Goal: Task Accomplishment & Management: Use online tool/utility

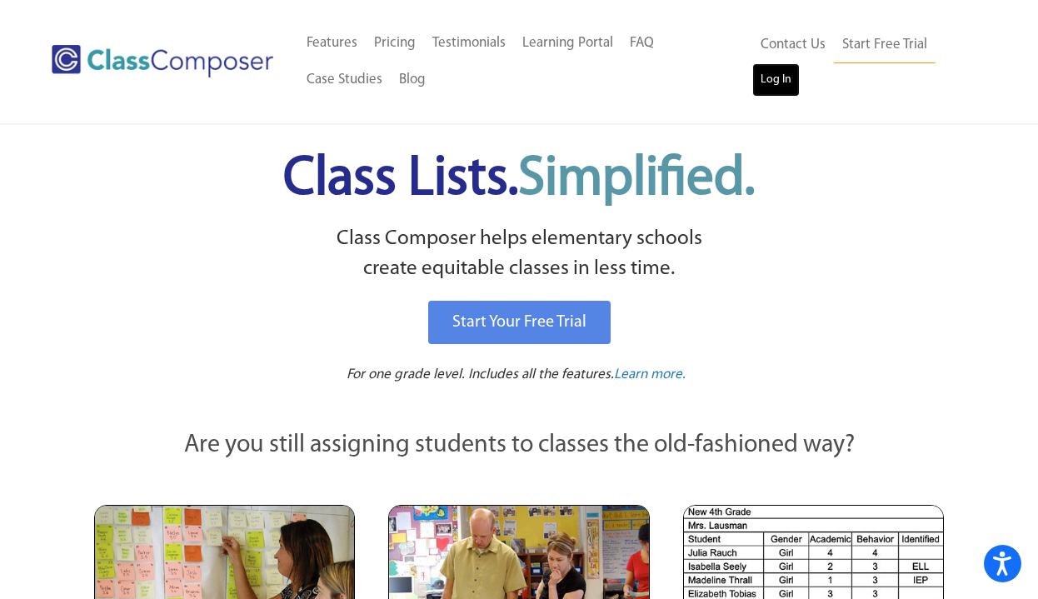
click at [760, 85] on link "Log In" at bounding box center [775, 79] width 47 height 33
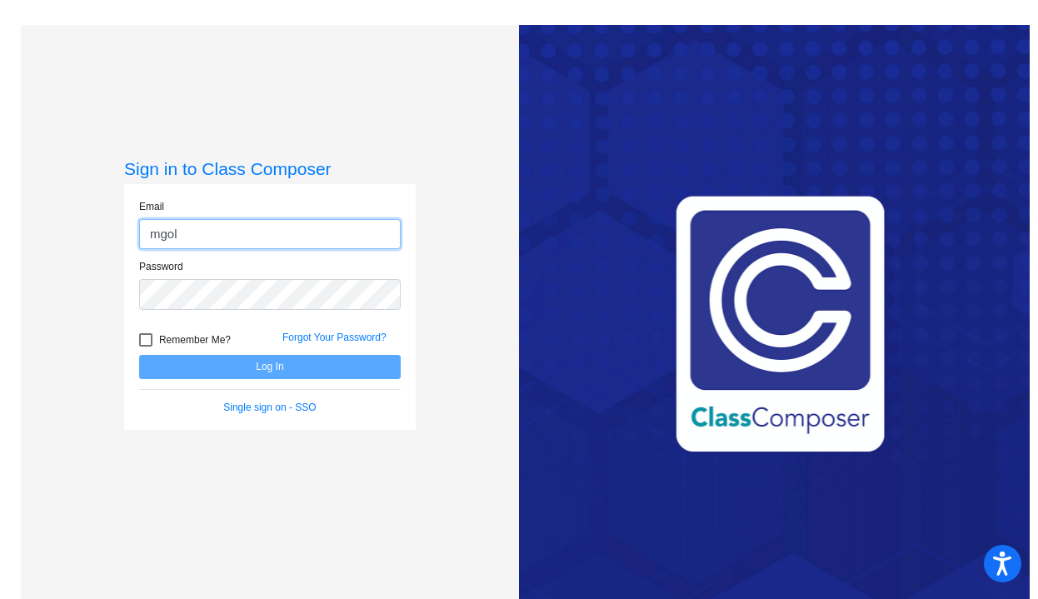
type input "mgoldstein@lgusd.org"
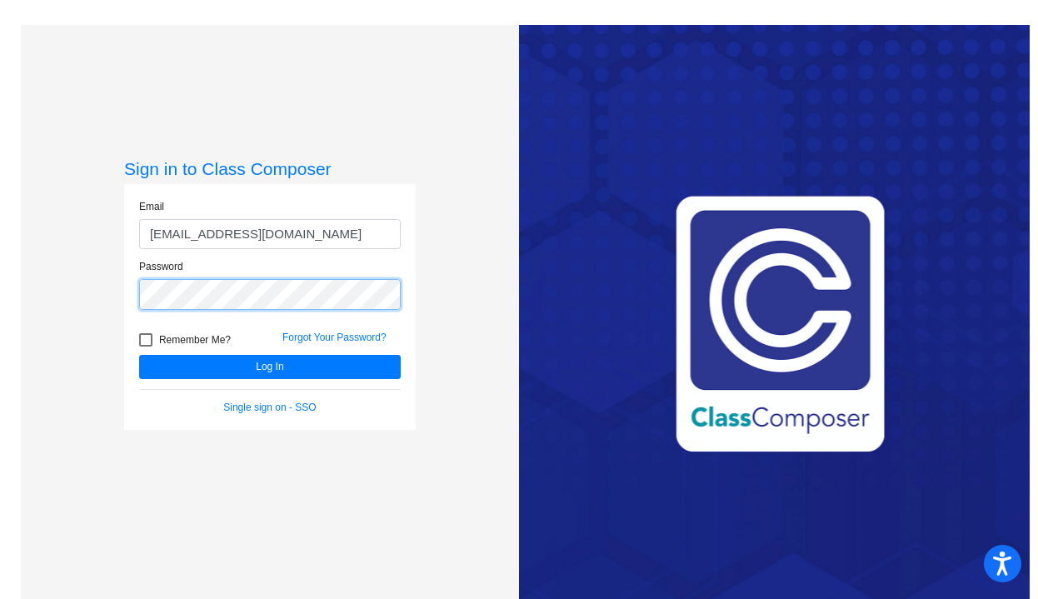
click at [139, 355] on button "Log In" at bounding box center [270, 367] width 262 height 24
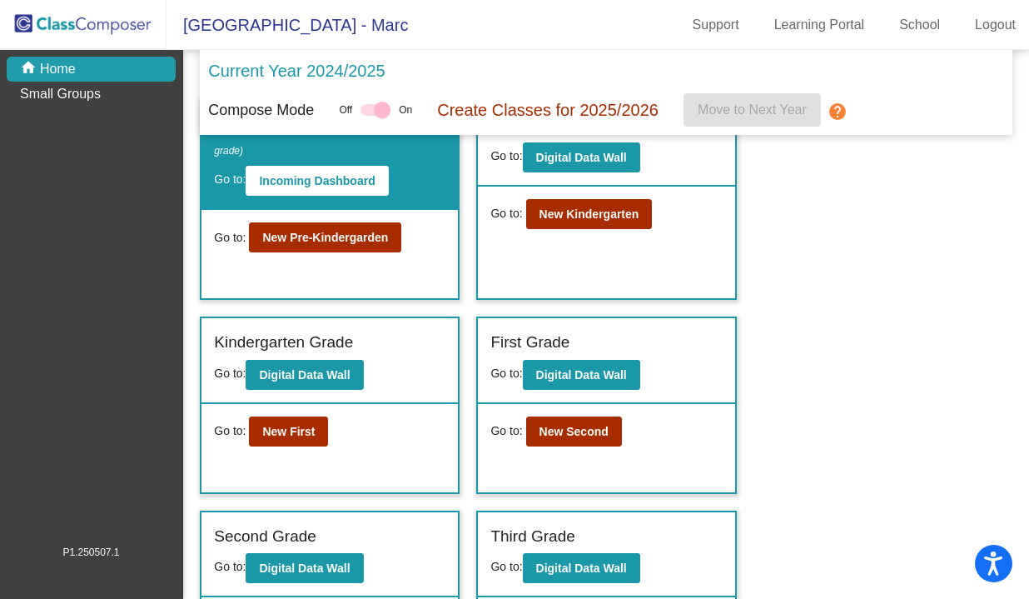
scroll to position [51, 0]
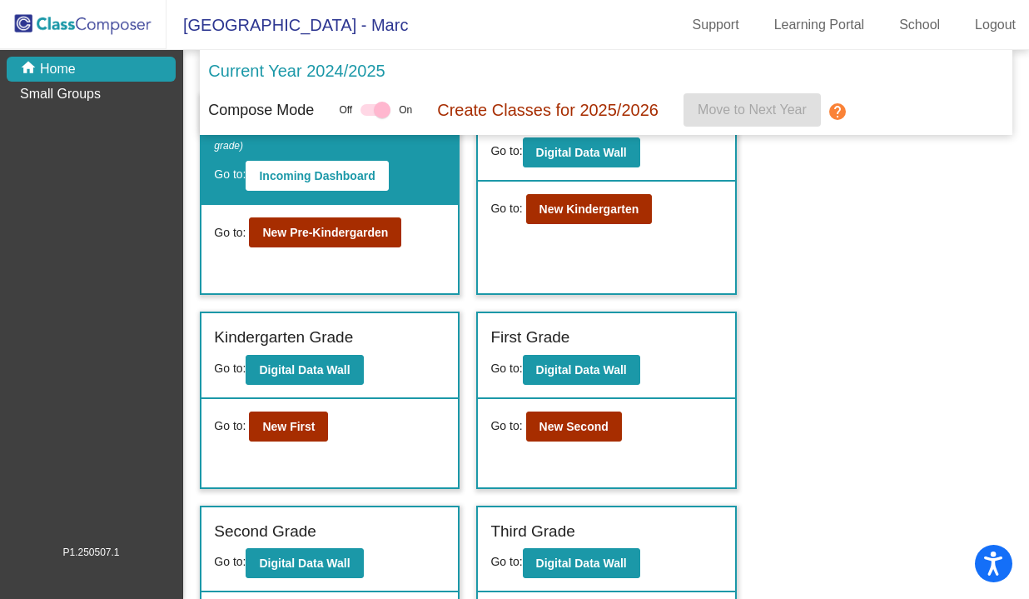
click at [386, 67] on div "Current Year 2024/2025" at bounding box center [605, 75] width 795 height 35
click at [384, 72] on p "Current Year 2024/2025" at bounding box center [296, 70] width 177 height 25
click at [372, 112] on div at bounding box center [376, 110] width 30 height 12
click at [386, 110] on div at bounding box center [382, 110] width 17 height 17
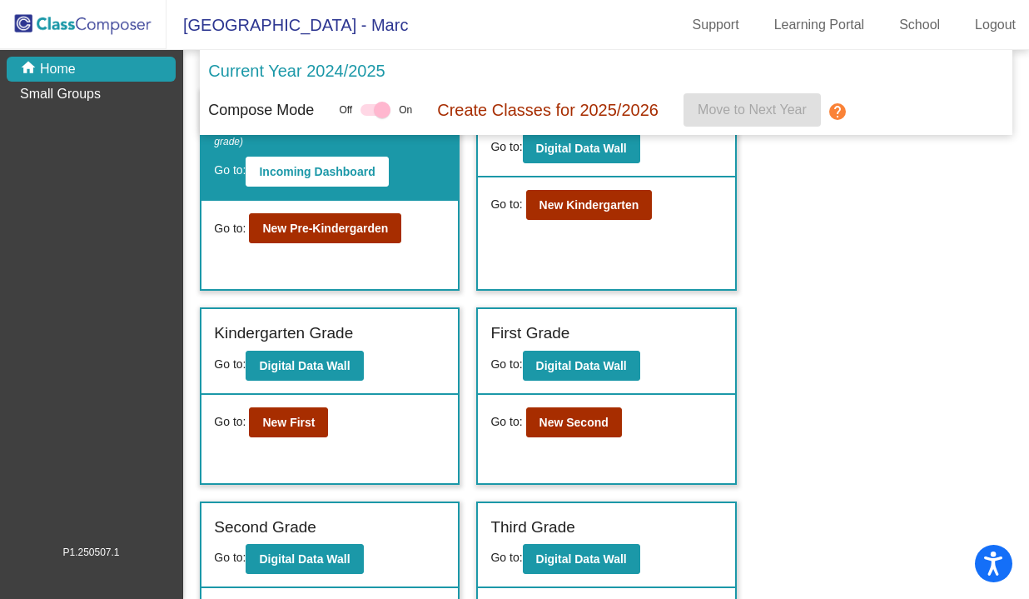
drag, startPoint x: 386, startPoint y: 110, endPoint x: 373, endPoint y: 109, distance: 12.5
click at [373, 109] on div at bounding box center [376, 110] width 30 height 12
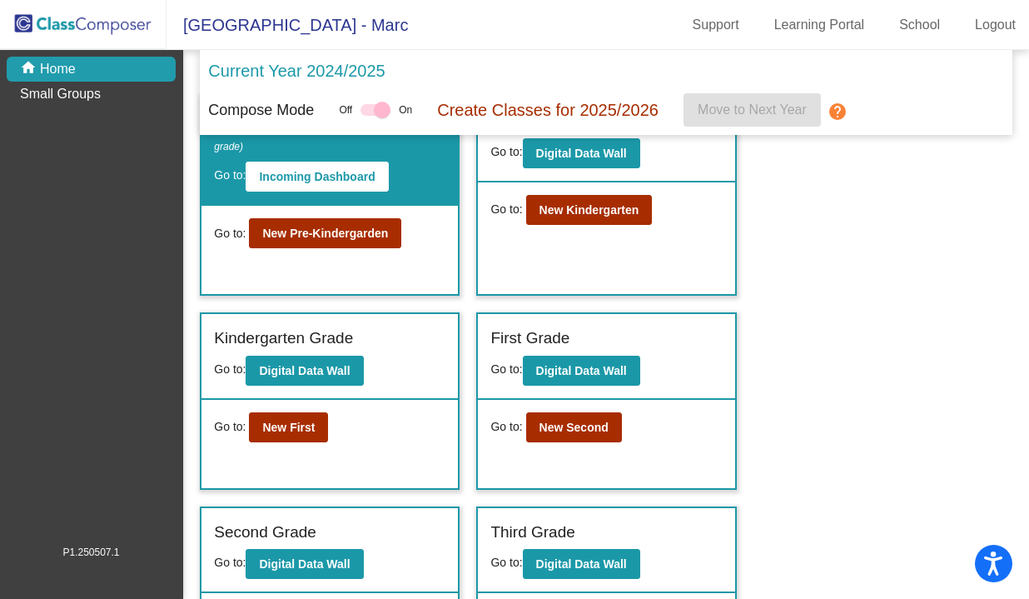
scroll to position [38, 0]
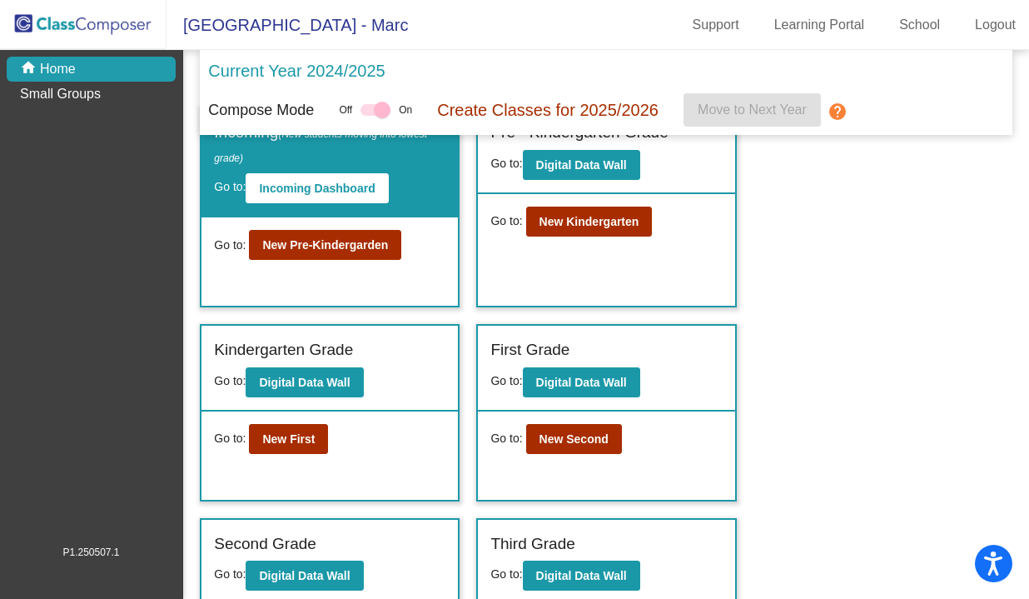
click at [380, 109] on div at bounding box center [382, 110] width 17 height 17
click at [387, 109] on div at bounding box center [382, 110] width 17 height 17
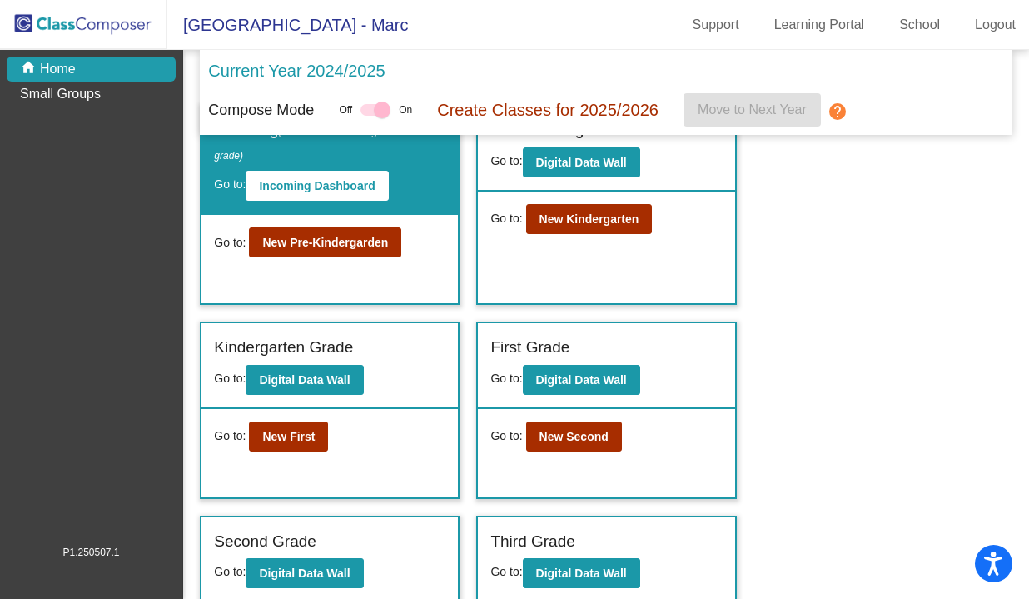
drag, startPoint x: 385, startPoint y: 109, endPoint x: 363, endPoint y: 110, distance: 21.7
click at [363, 110] on div "Off On" at bounding box center [375, 110] width 73 height 20
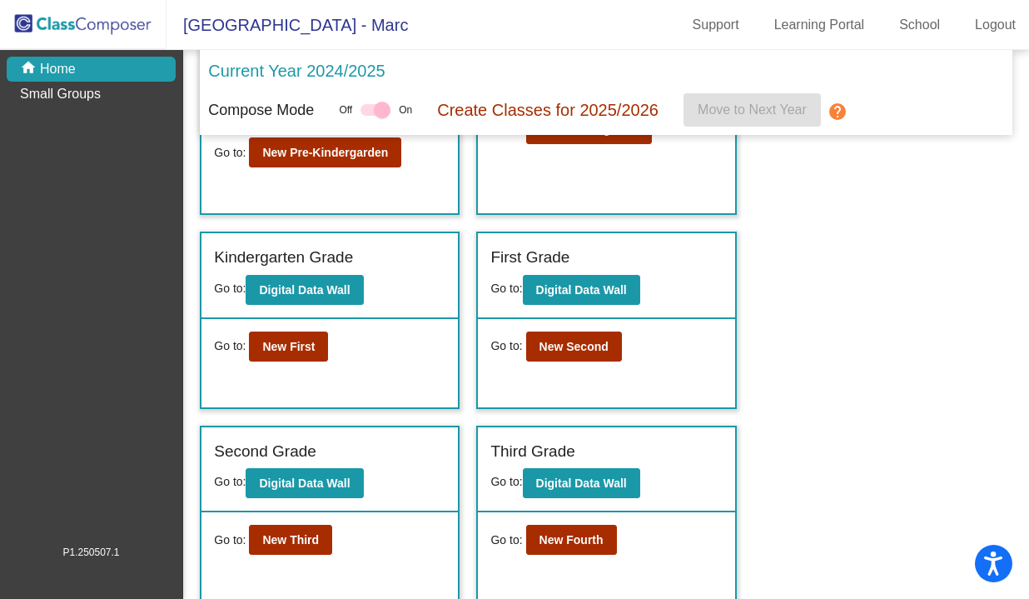
scroll to position [0, 0]
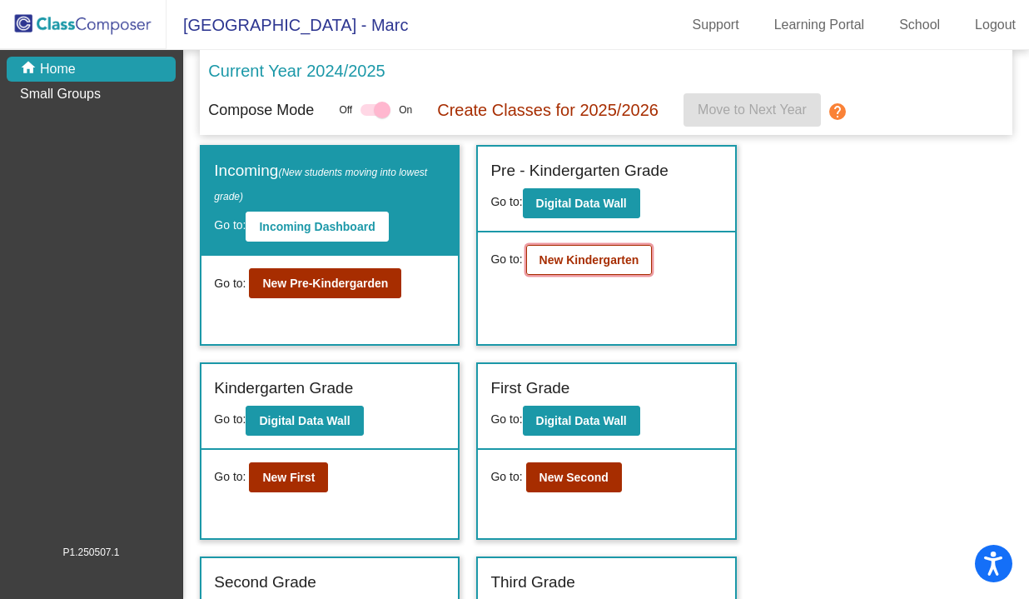
click at [577, 260] on b "New Kindergarten" at bounding box center [590, 259] width 100 height 13
click at [575, 257] on b "New Kindergarten" at bounding box center [590, 259] width 100 height 13
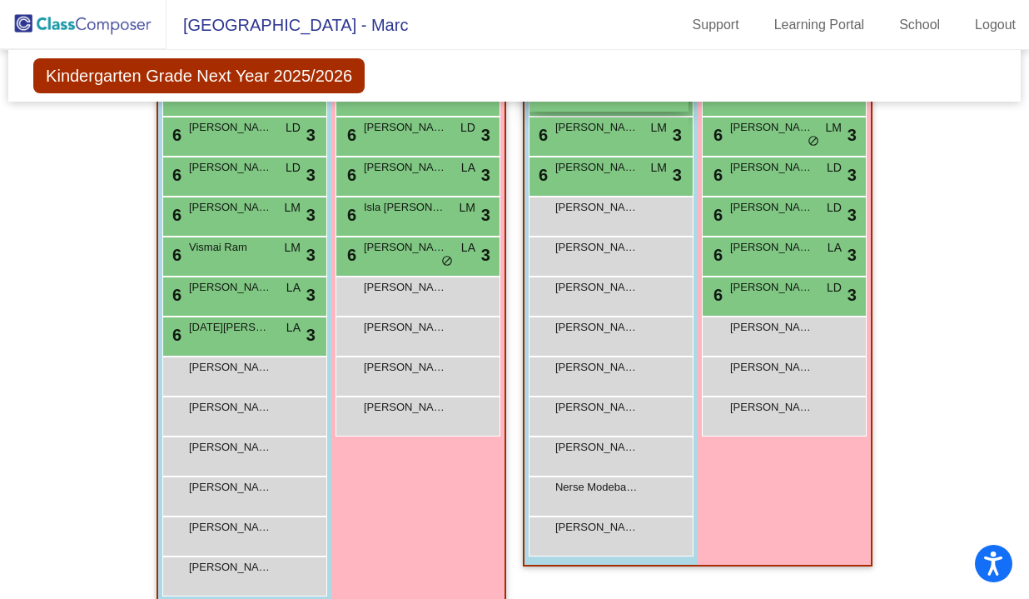
scroll to position [1037, 0]
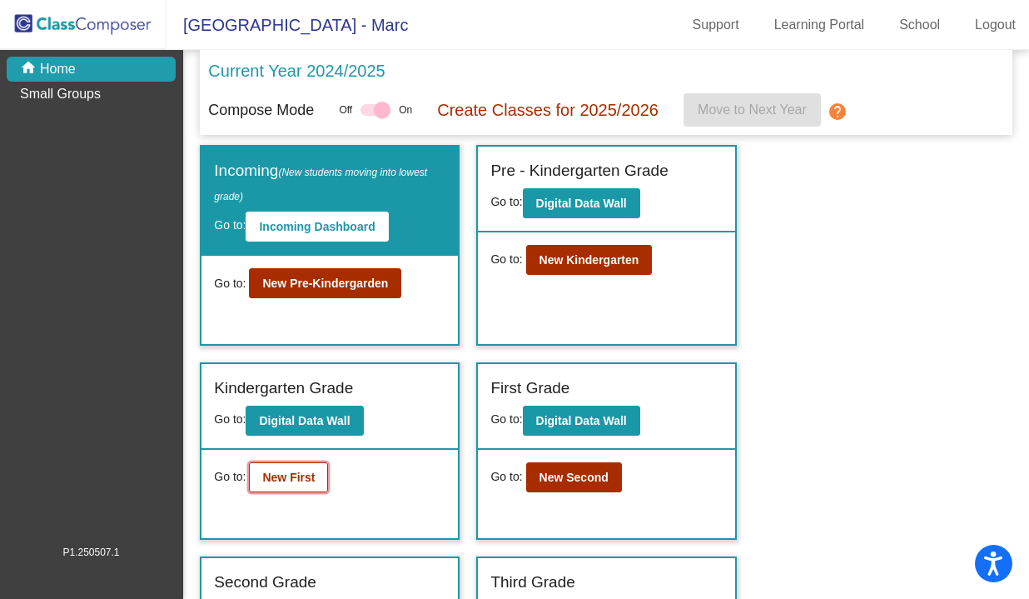
click at [306, 480] on b "New First" at bounding box center [288, 477] width 52 height 13
click at [542, 479] on b "New Second" at bounding box center [574, 477] width 69 height 13
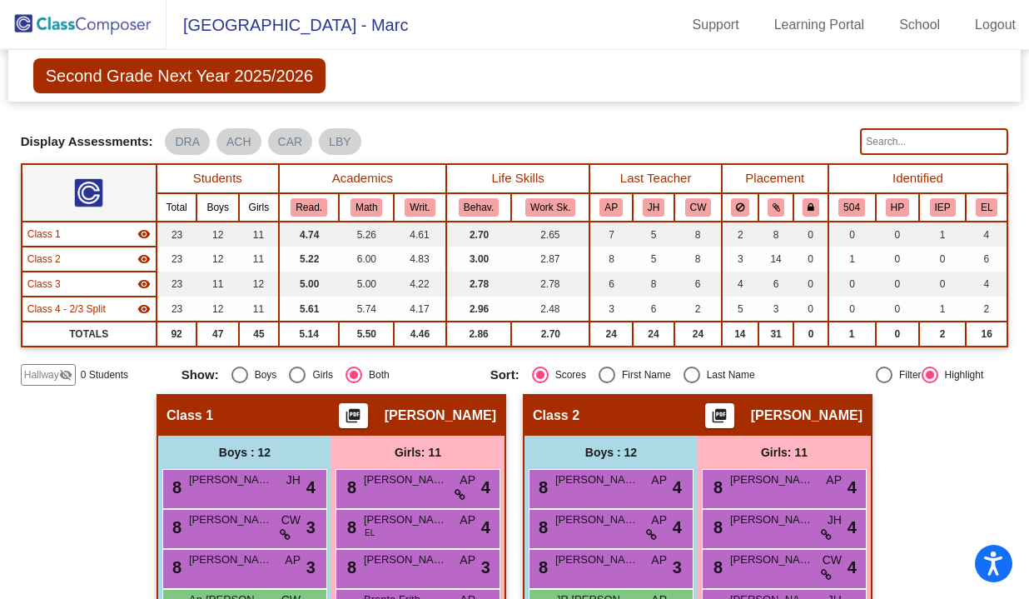
click at [878, 142] on input "text" at bounding box center [934, 141] width 148 height 27
click at [876, 137] on input "text" at bounding box center [934, 141] width 148 height 27
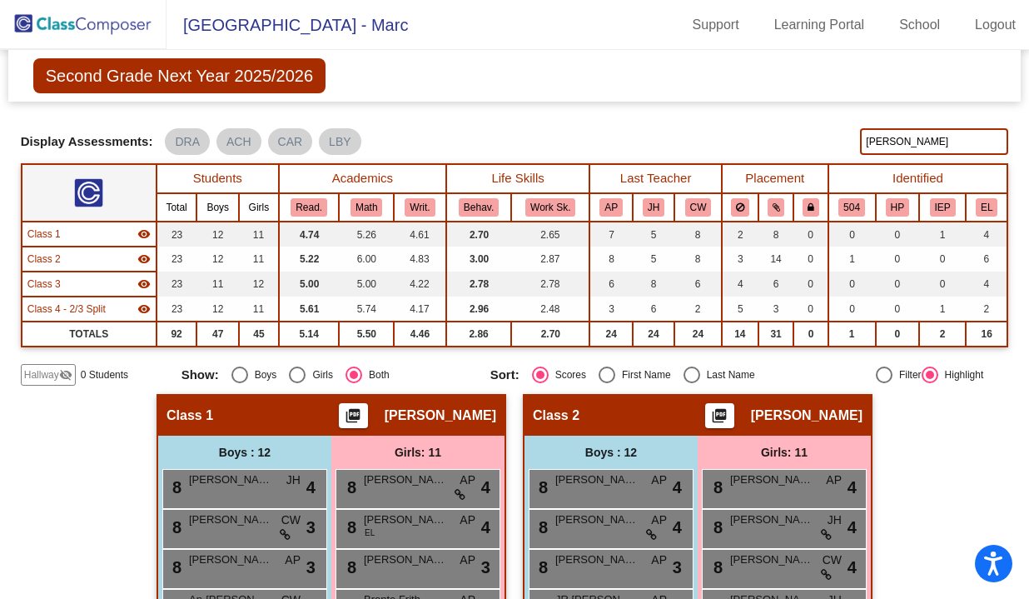
type input "wu, kyle"
click at [909, 142] on input "wu, kyle" at bounding box center [934, 141] width 148 height 27
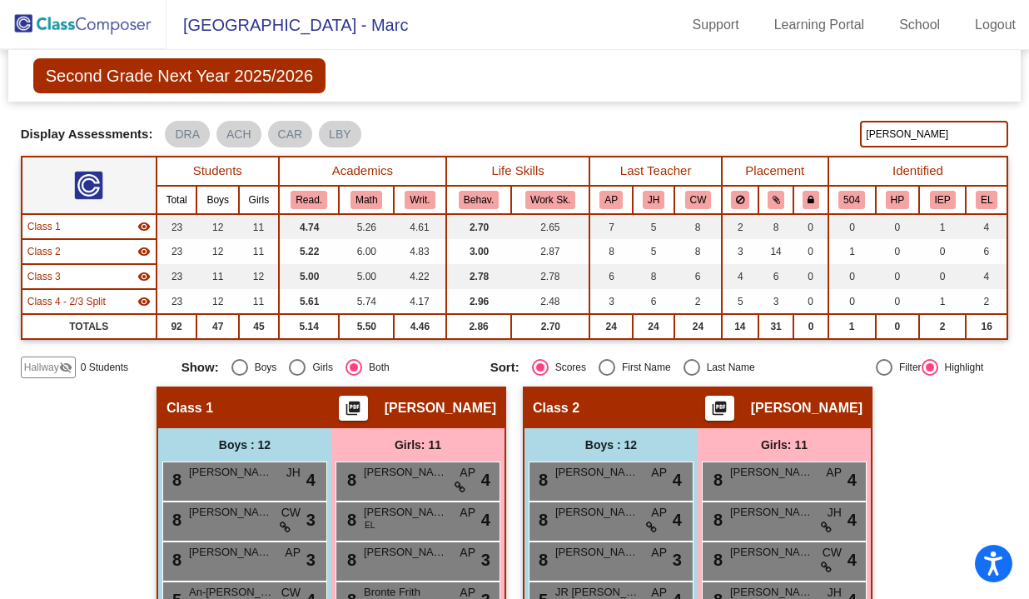
click at [909, 142] on div "Display Scores for Years: 2023 - 2024 2024 - 2025 Grade/Archive Students in Tab…" at bounding box center [515, 241] width 989 height 274
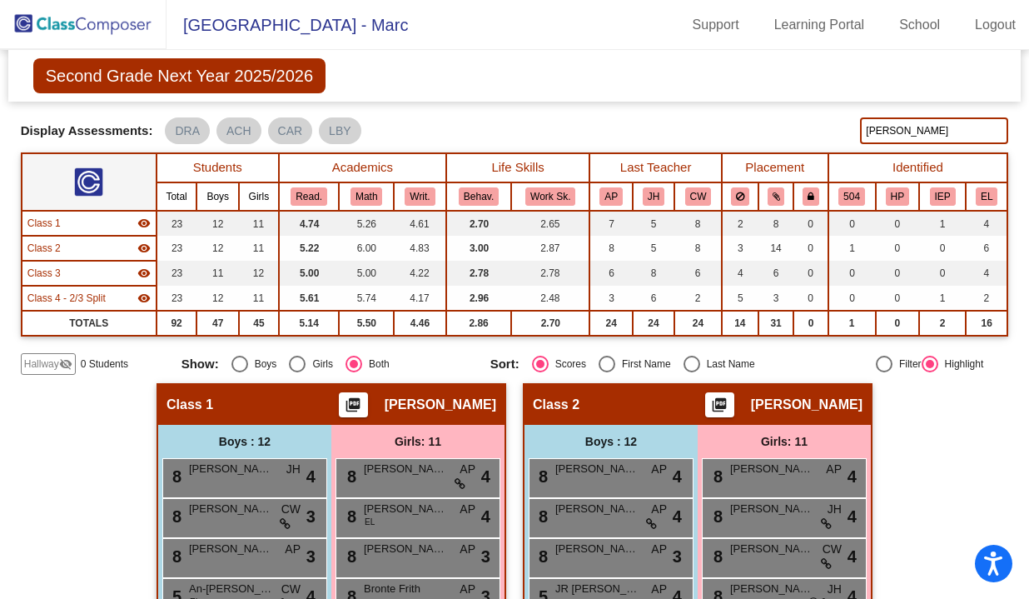
scroll to position [9, 0]
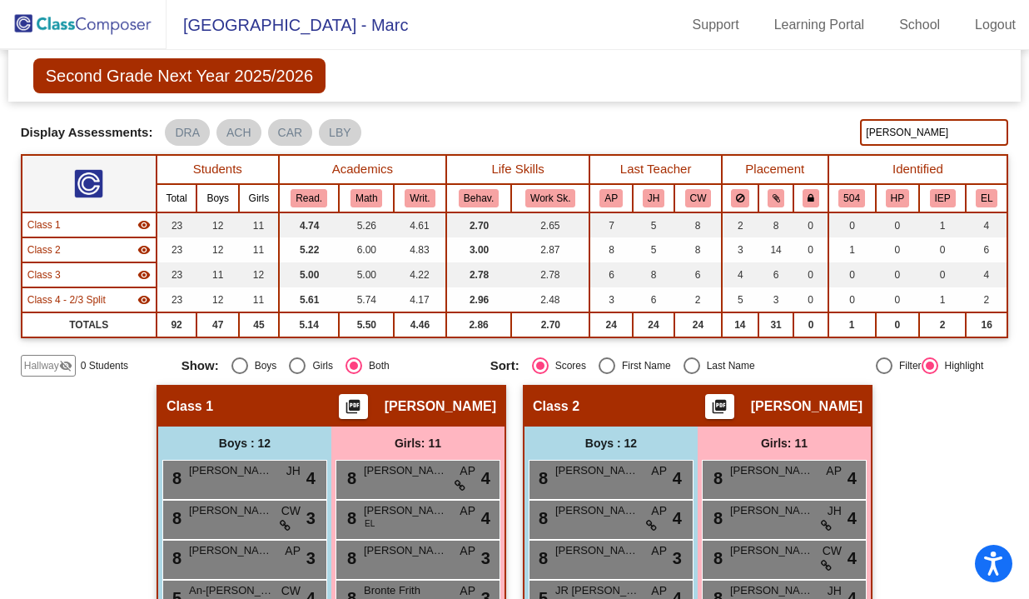
click at [909, 142] on input "wu, kyle" at bounding box center [934, 132] width 148 height 27
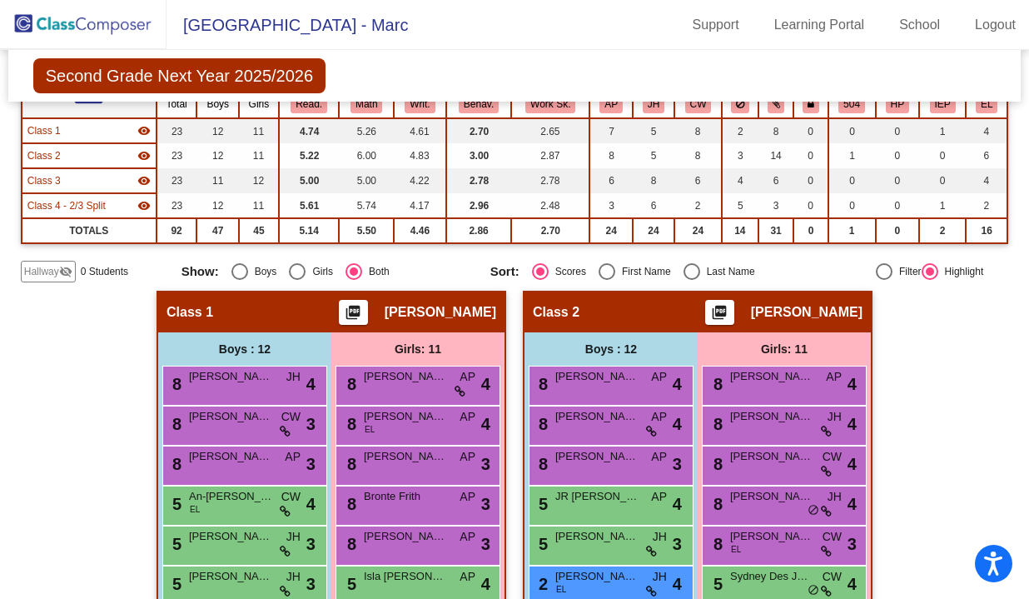
scroll to position [67, 0]
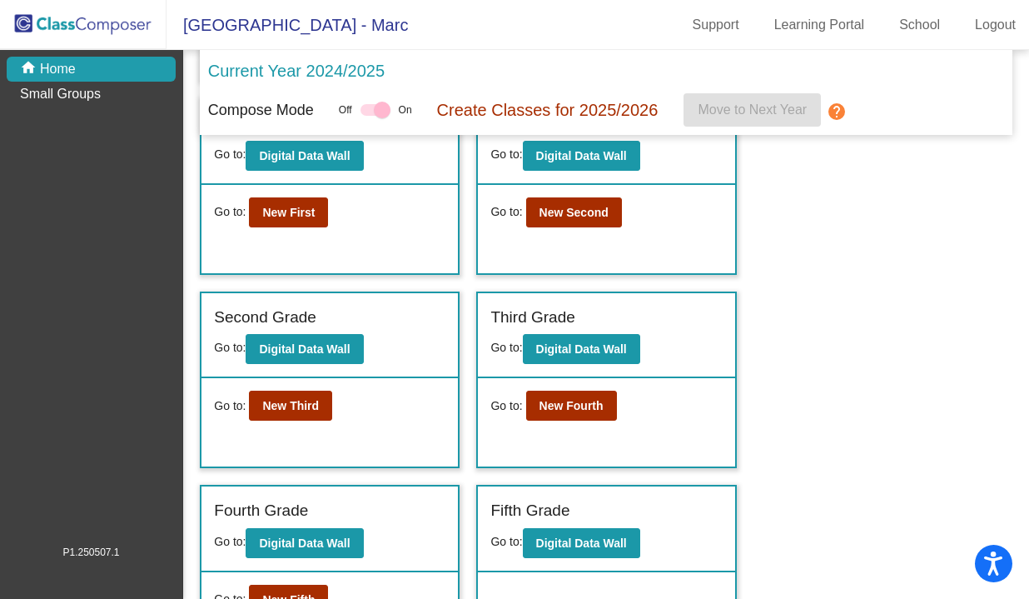
scroll to position [267, 0]
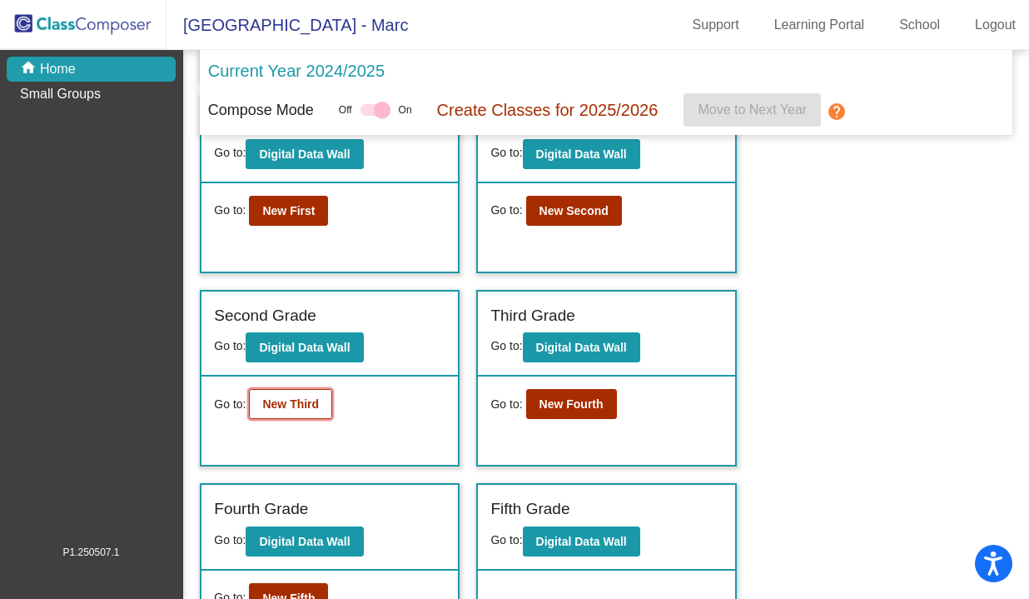
click at [302, 402] on b "New Third" at bounding box center [290, 403] width 57 height 13
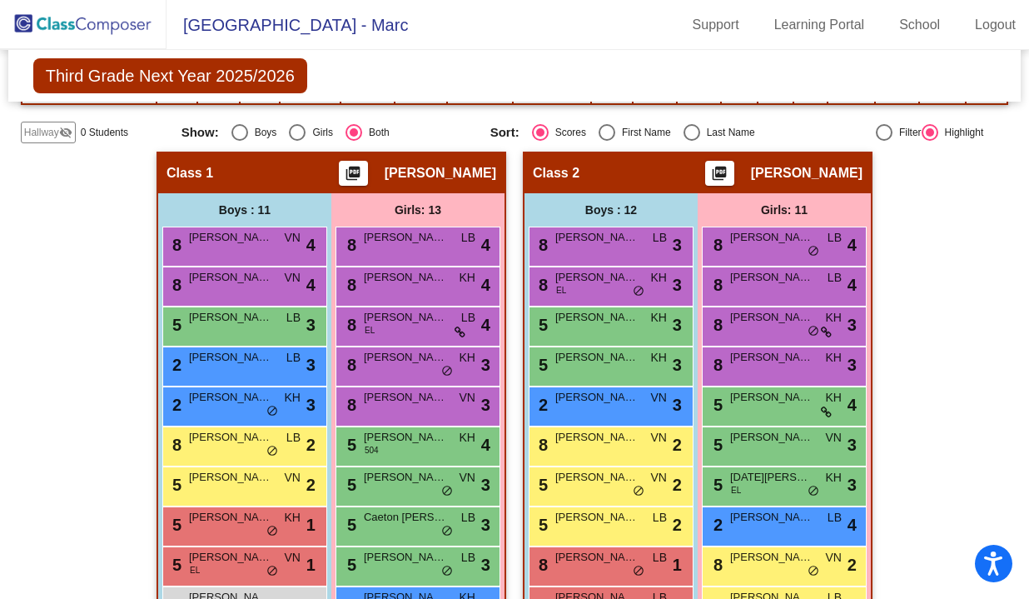
scroll to position [318, 0]
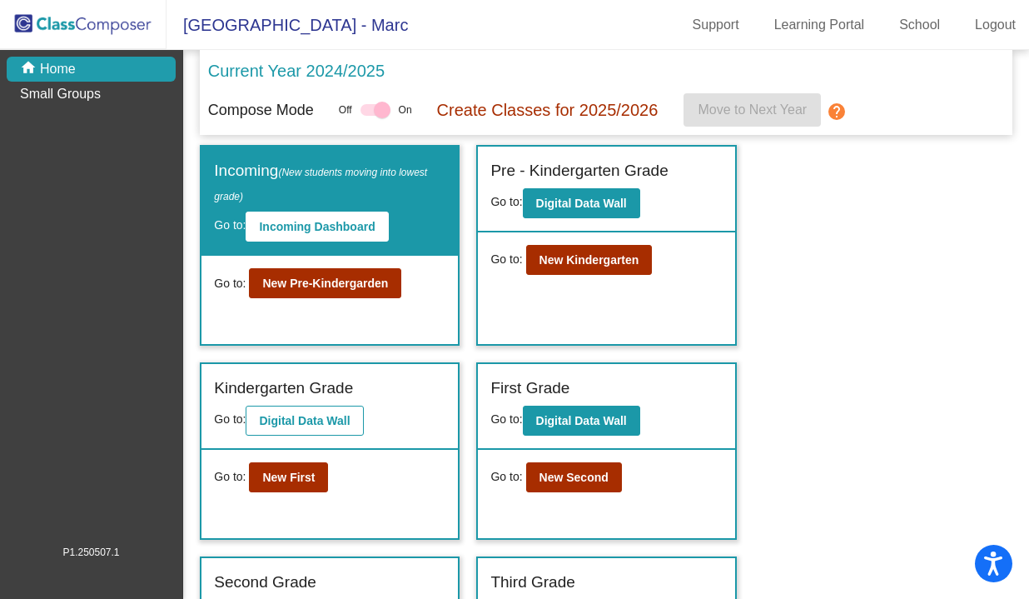
drag, startPoint x: 417, startPoint y: 378, endPoint x: 296, endPoint y: 425, distance: 130.2
click at [356, 409] on div "Incoming (New students moving into lowest grade) Go to: Incoming Dashboard Go t…" at bounding box center [606, 536] width 812 height 782
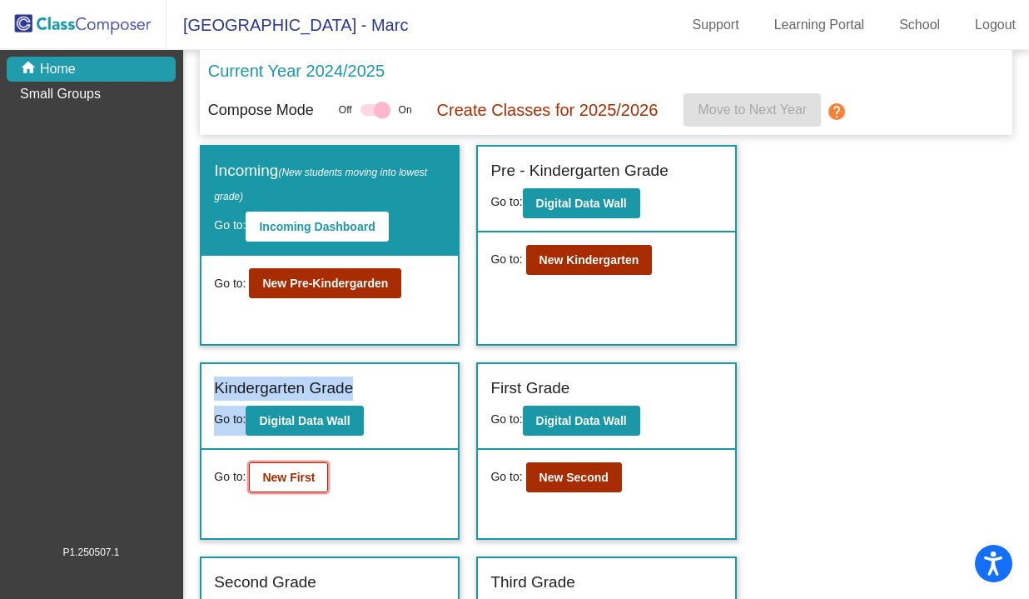
click at [290, 471] on b "New First" at bounding box center [288, 477] width 52 height 13
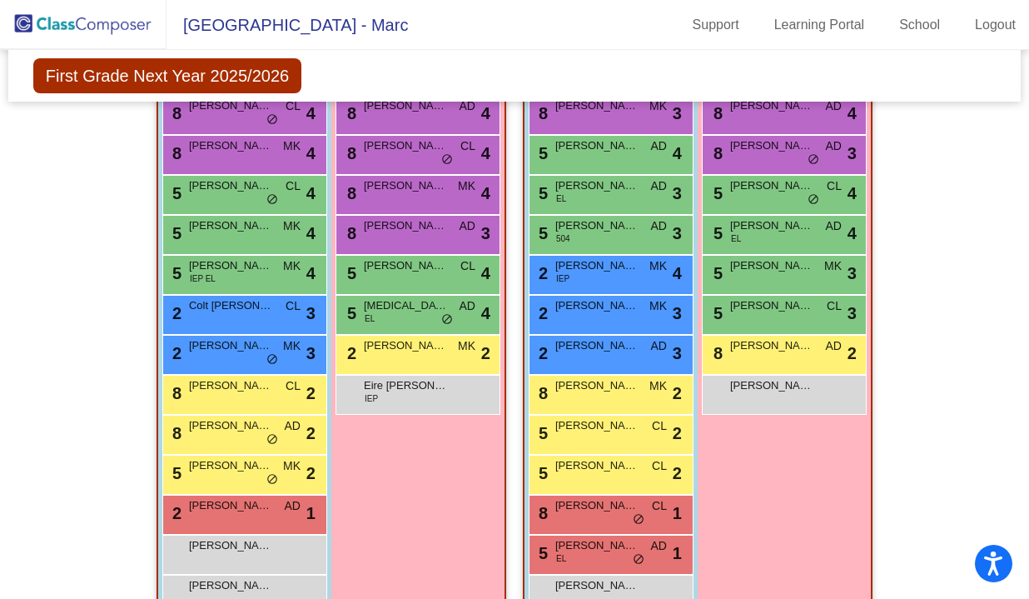
scroll to position [390, 0]
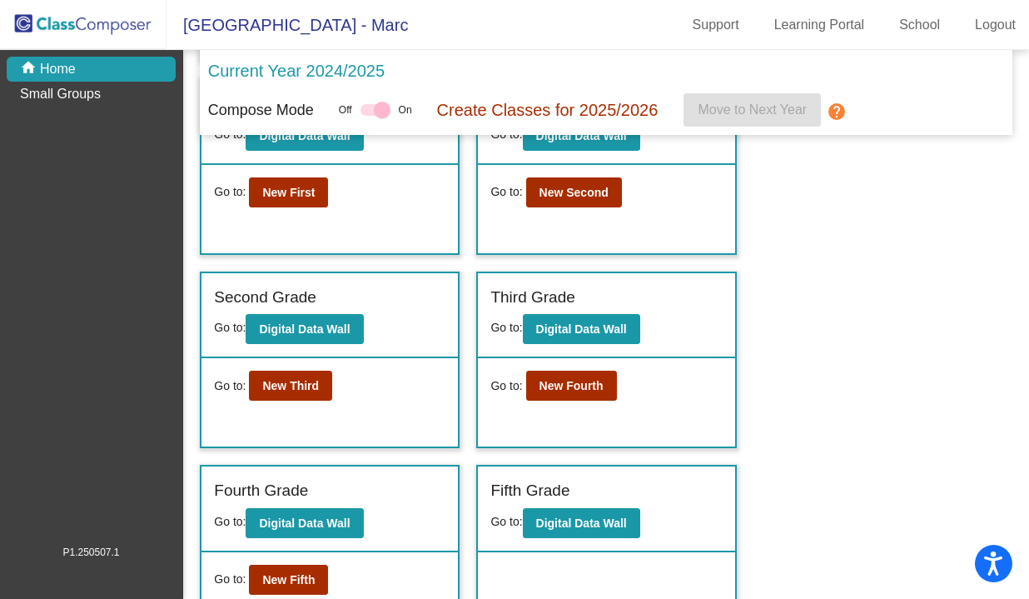
scroll to position [287, 0]
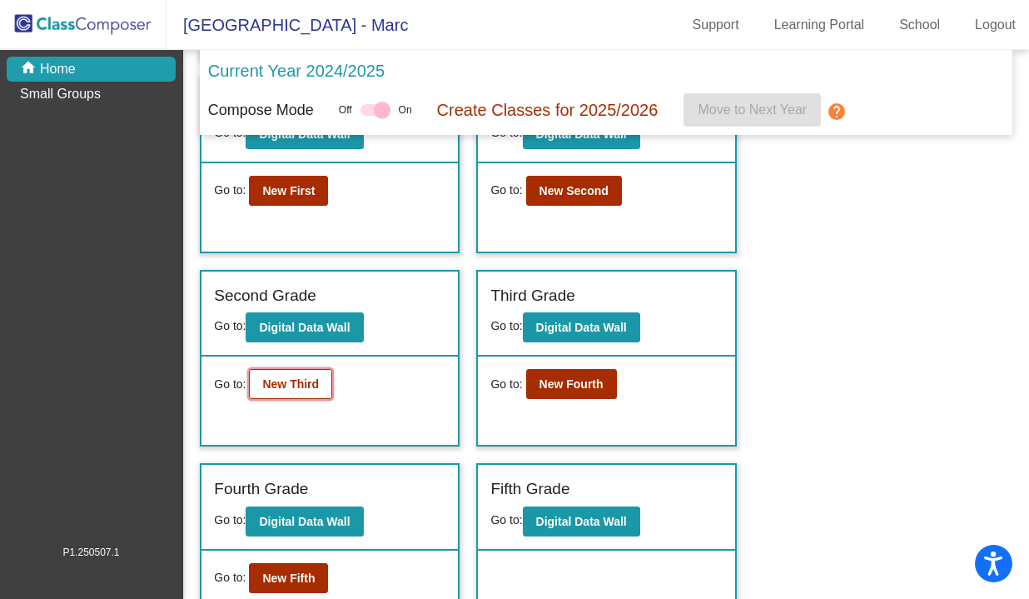
click at [292, 385] on b "New Third" at bounding box center [290, 383] width 57 height 13
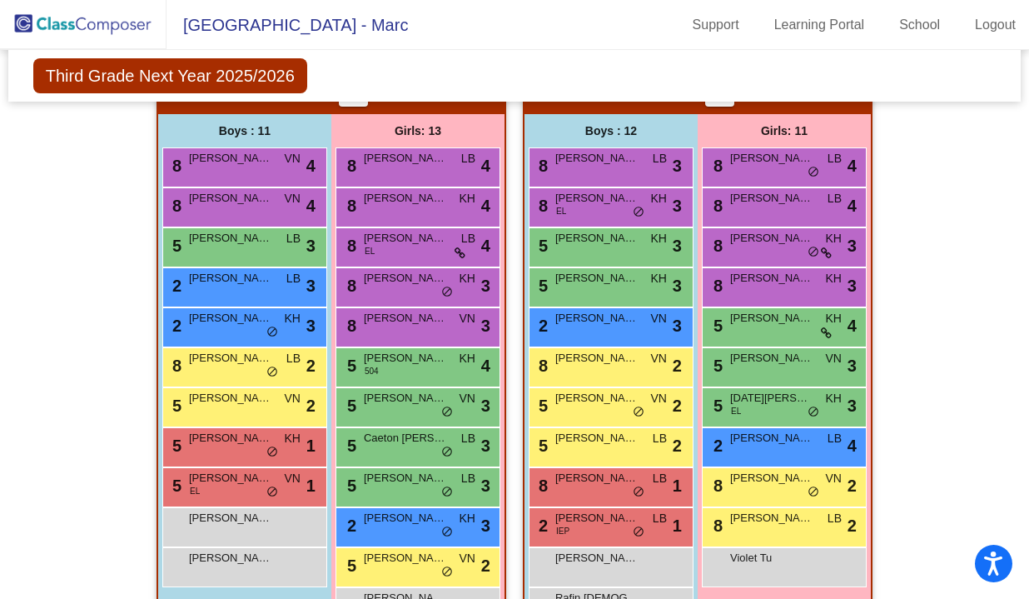
scroll to position [228, 0]
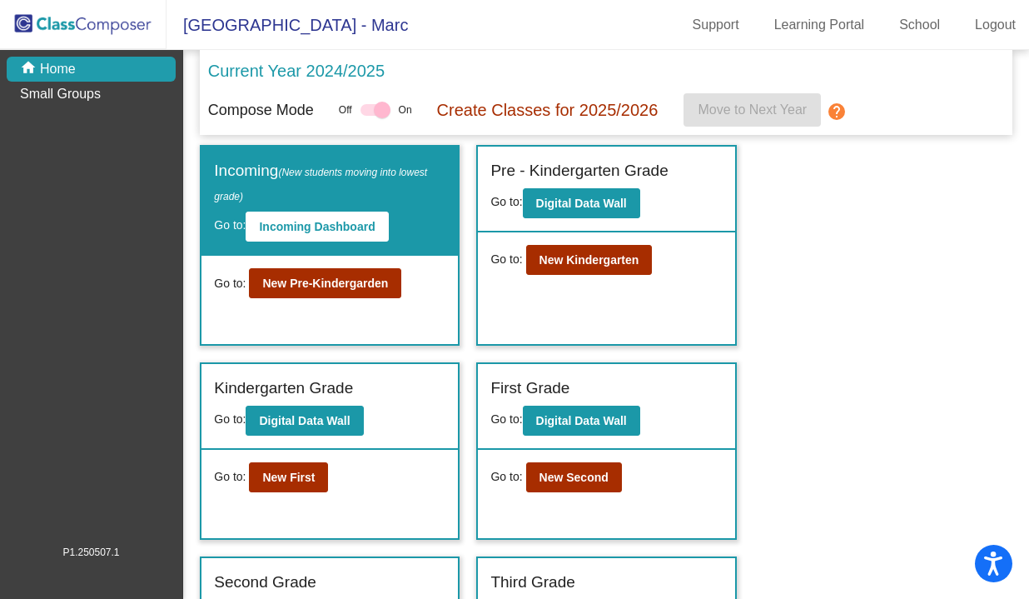
scroll to position [328, 0]
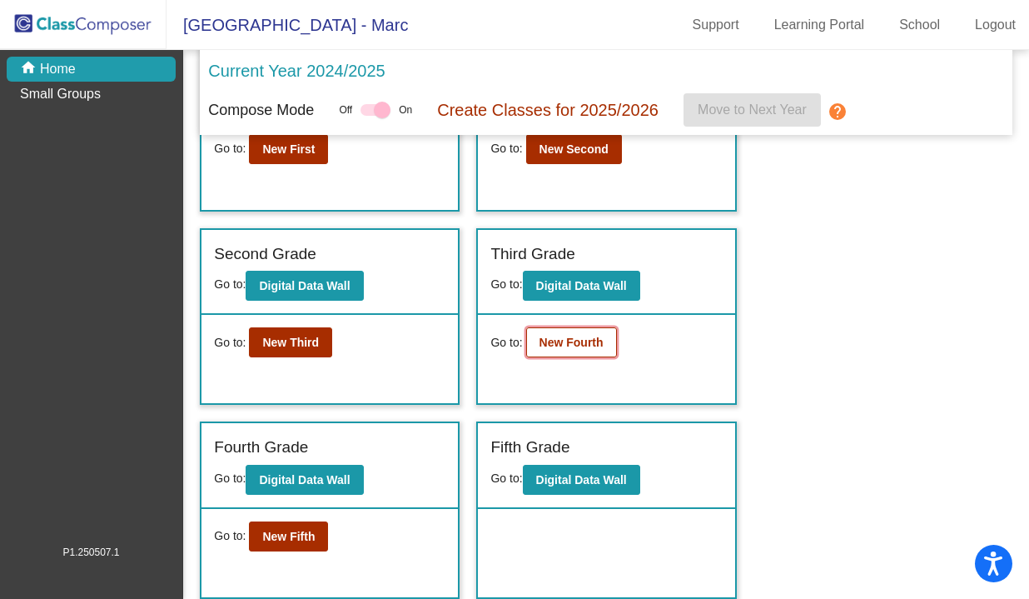
click at [571, 344] on b "New Fourth" at bounding box center [572, 342] width 64 height 13
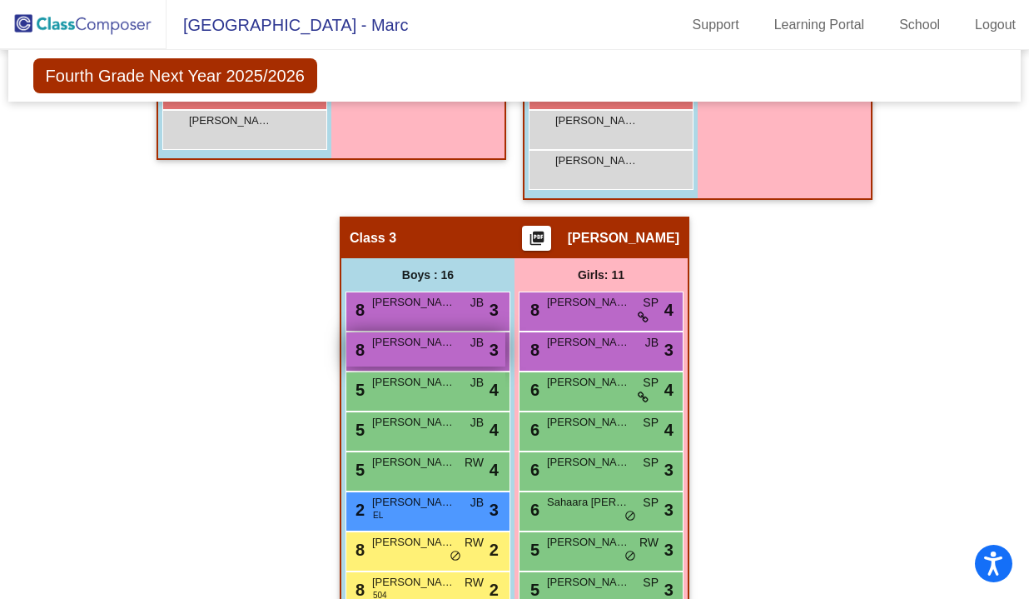
scroll to position [954, 0]
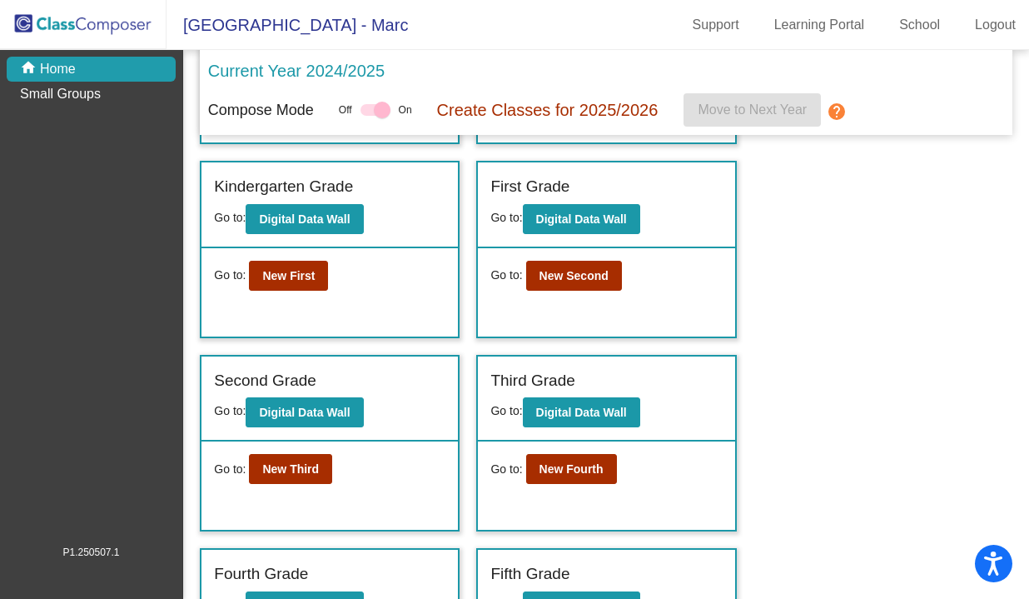
scroll to position [328, 0]
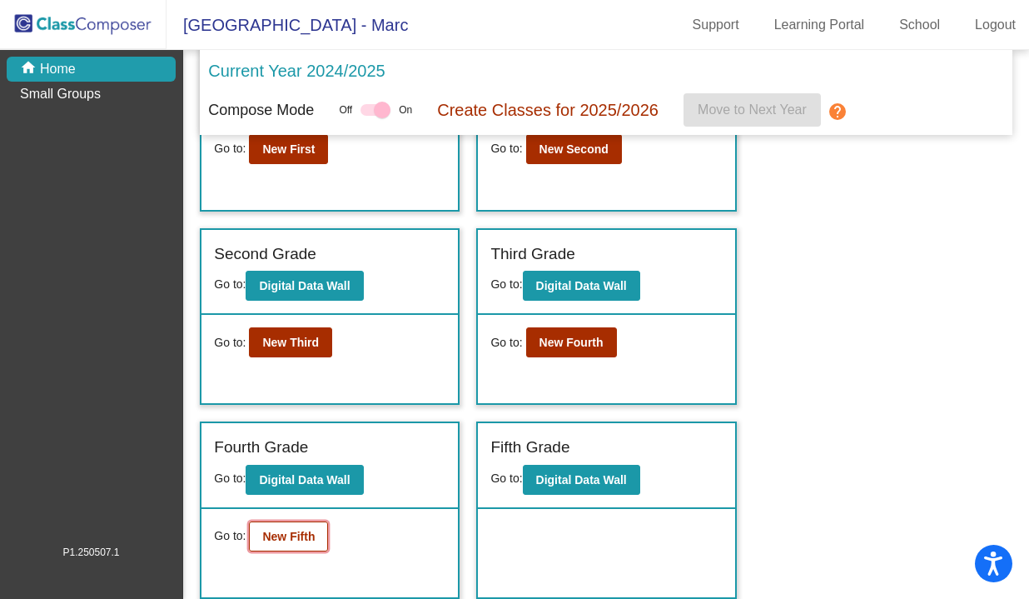
click at [277, 525] on button "New Fifth" at bounding box center [288, 536] width 79 height 30
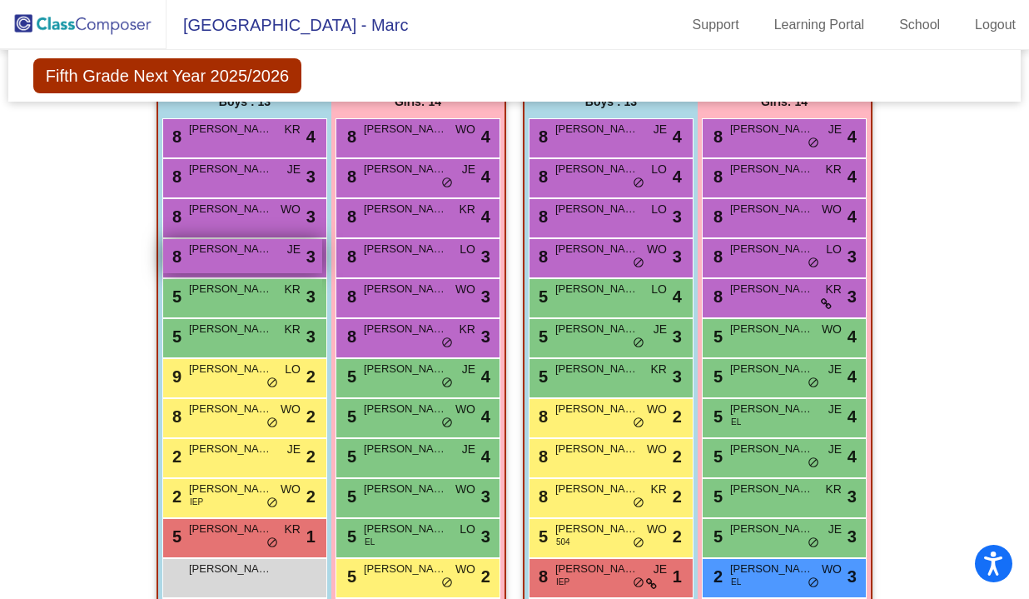
scroll to position [353, 0]
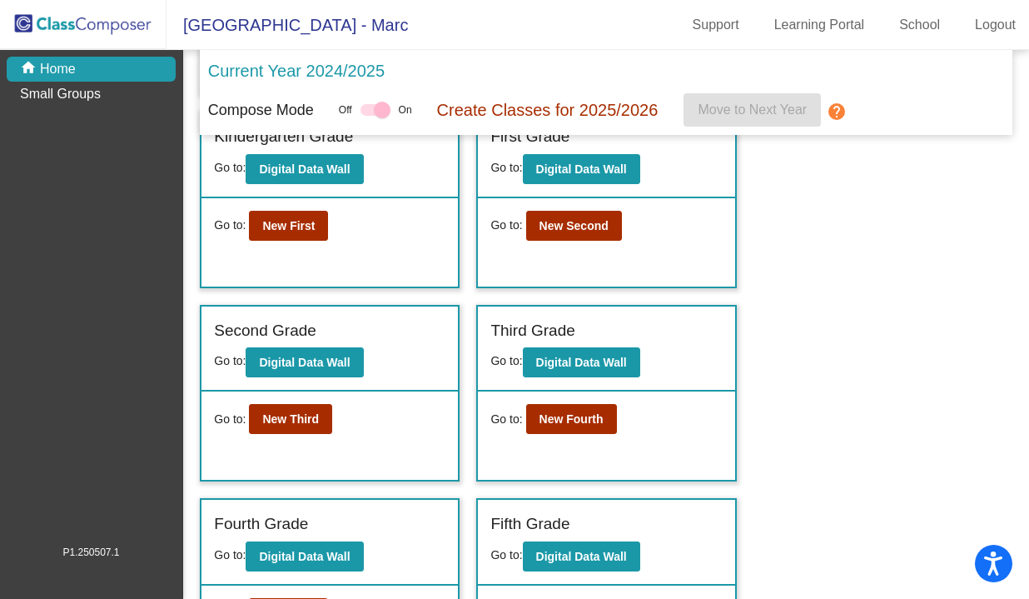
scroll to position [305, 0]
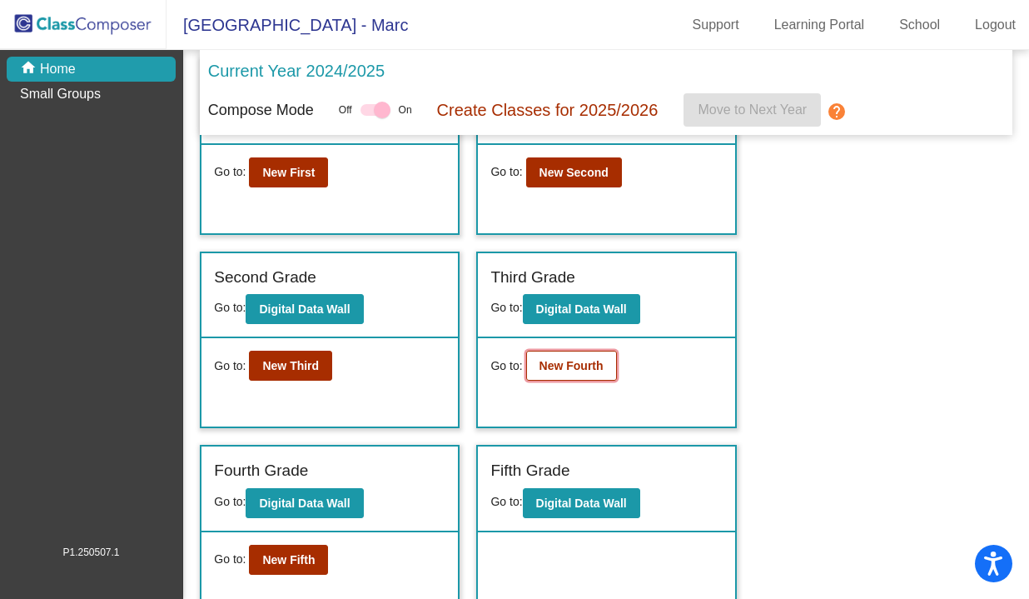
click at [565, 375] on button "New Fourth" at bounding box center [571, 366] width 91 height 30
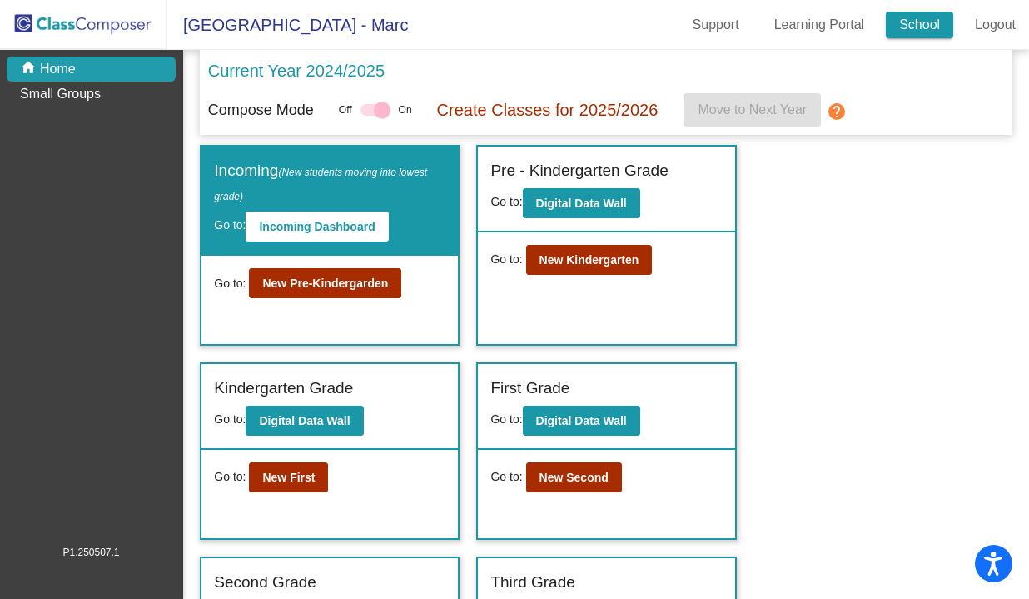
click at [926, 22] on link "School" at bounding box center [919, 25] width 67 height 27
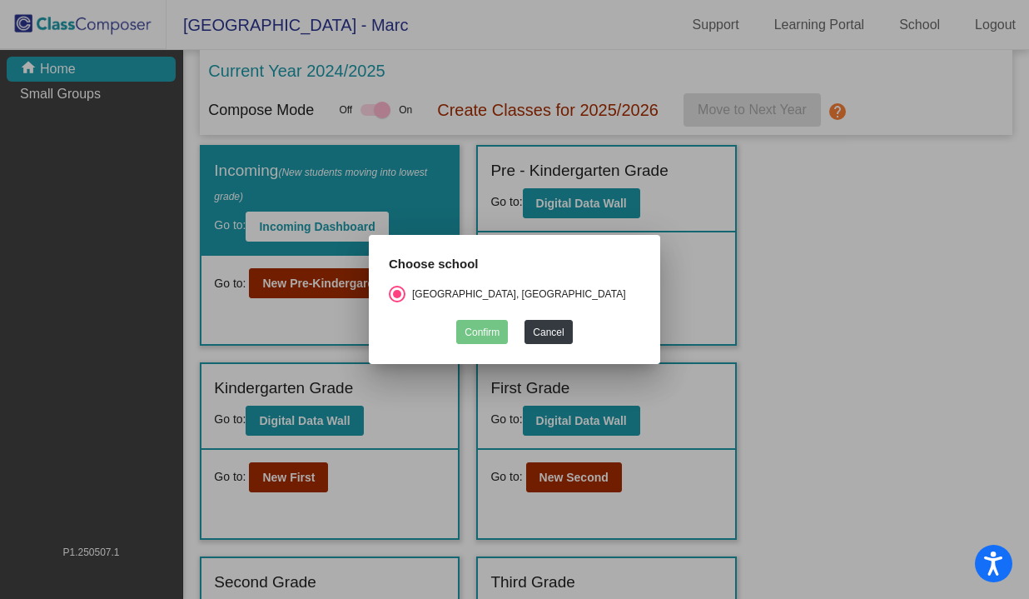
click at [890, 272] on div at bounding box center [514, 299] width 1029 height 599
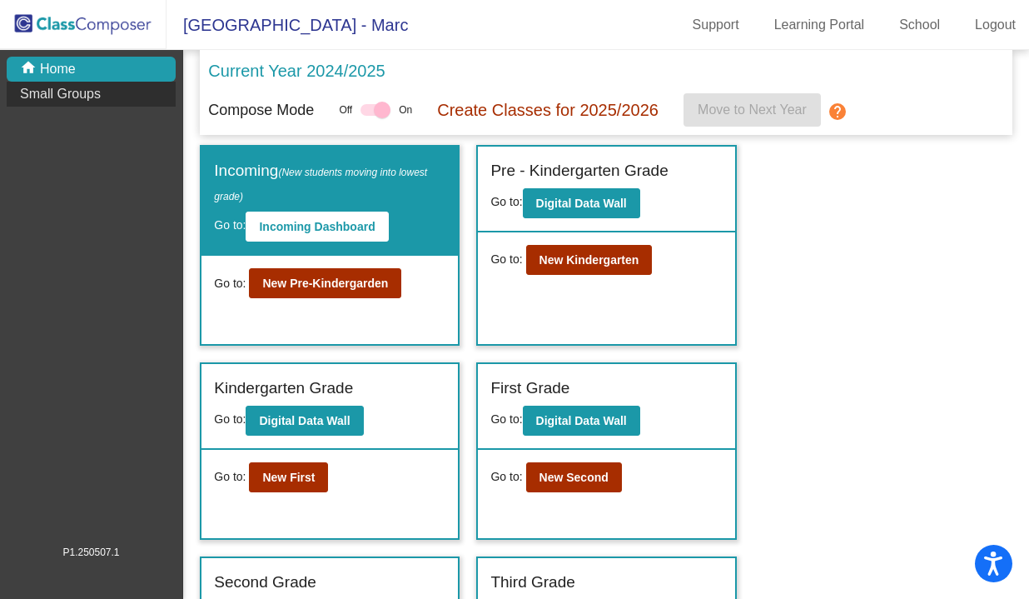
click at [74, 95] on p "Small Groups" at bounding box center [60, 94] width 81 height 20
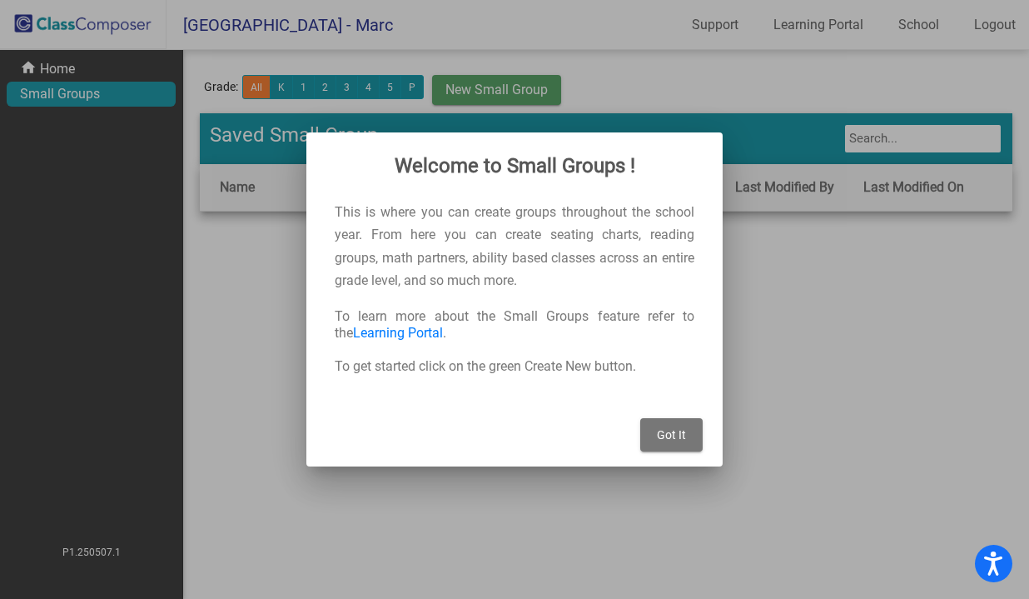
click at [664, 428] on span "Got It" at bounding box center [671, 434] width 29 height 13
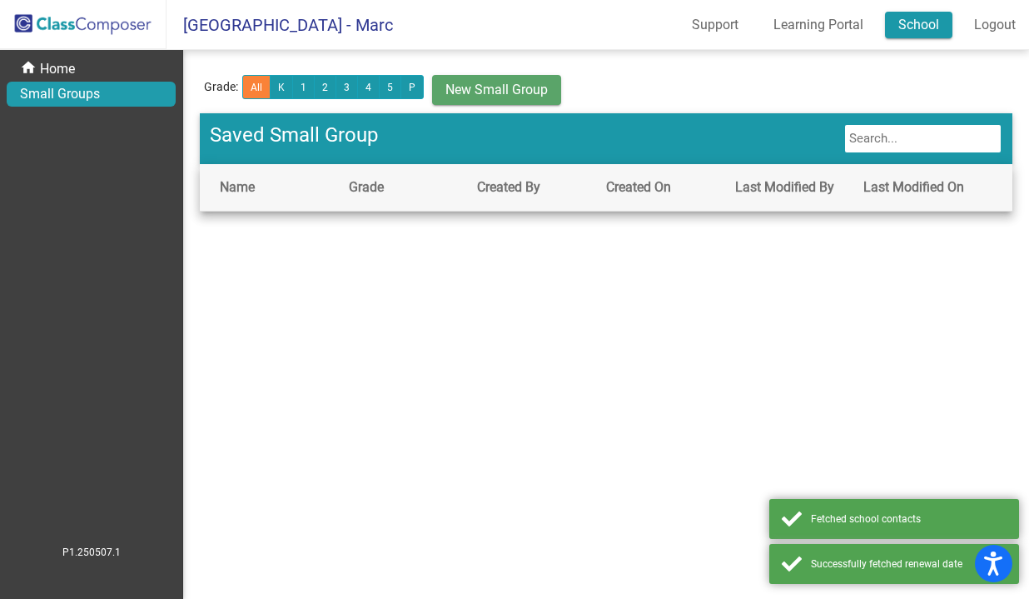
click at [920, 17] on link "School" at bounding box center [918, 25] width 67 height 27
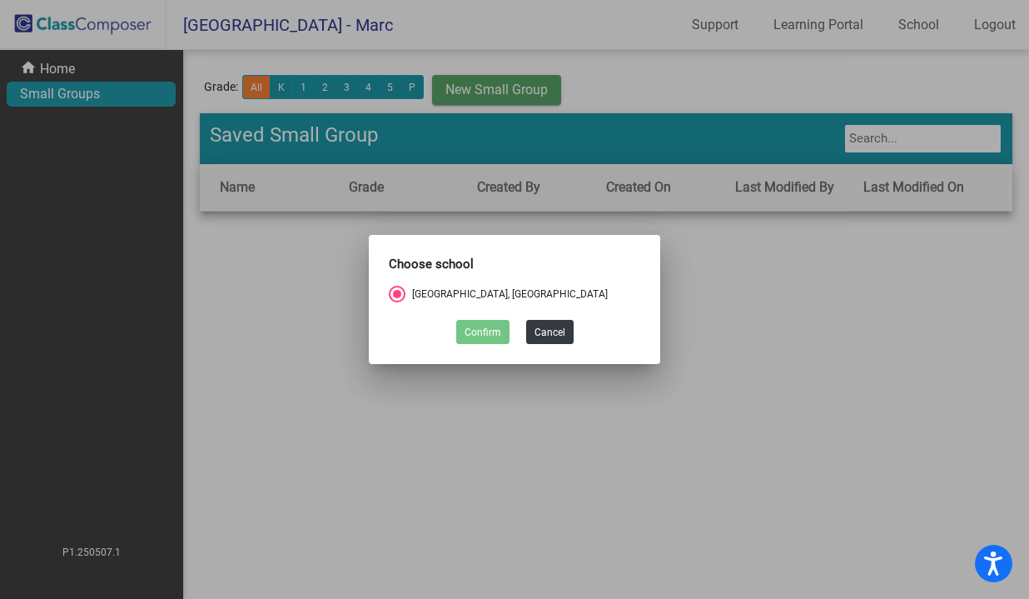
click at [97, 205] on div at bounding box center [514, 299] width 1029 height 599
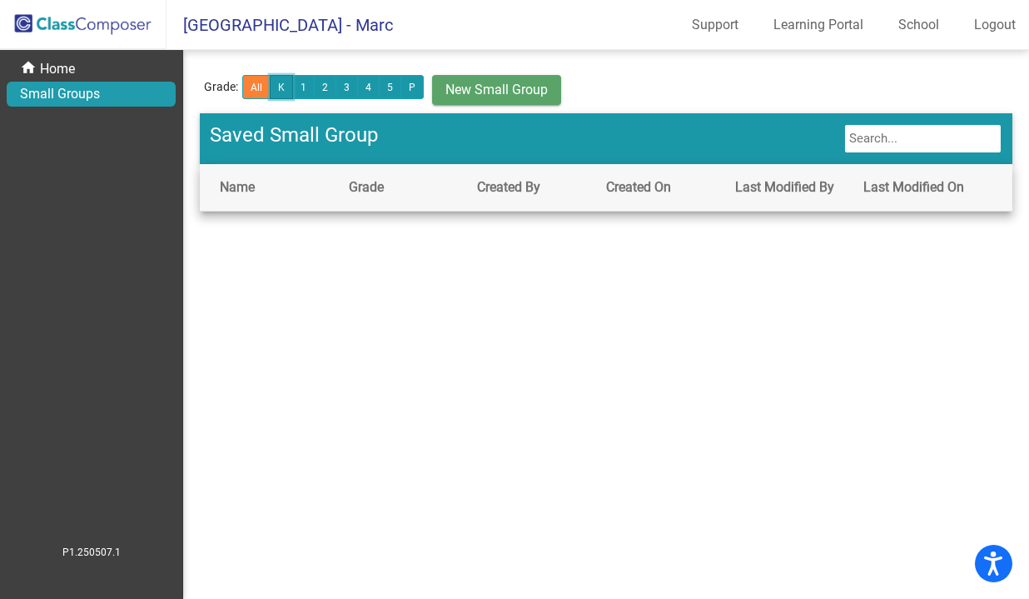
click at [282, 88] on button "K" at bounding box center [281, 87] width 23 height 24
click at [33, 61] on mat-icon "home" at bounding box center [30, 69] width 20 height 20
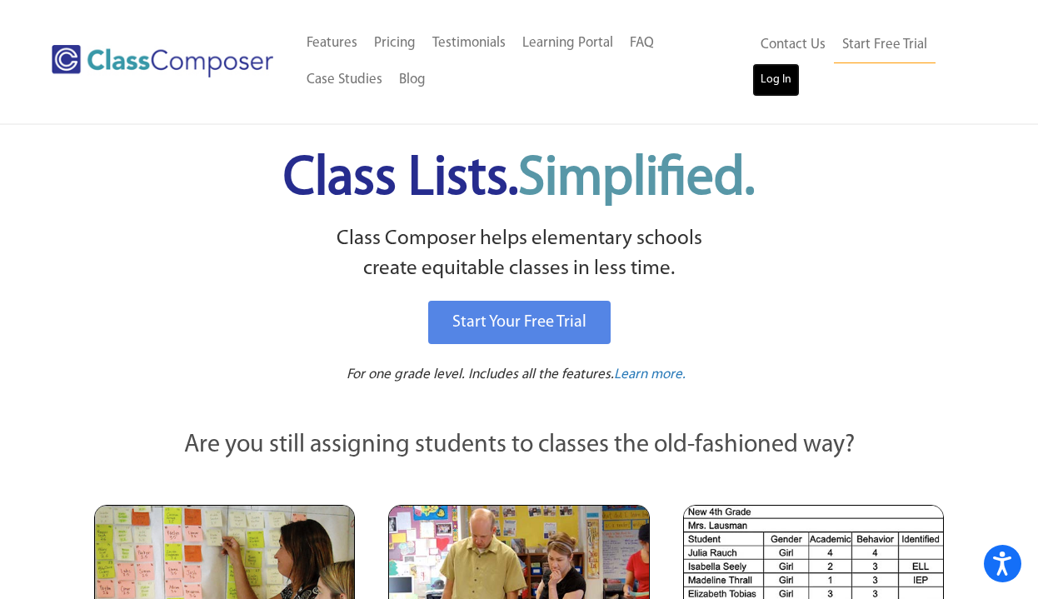
click at [766, 72] on link "Log In" at bounding box center [775, 79] width 47 height 33
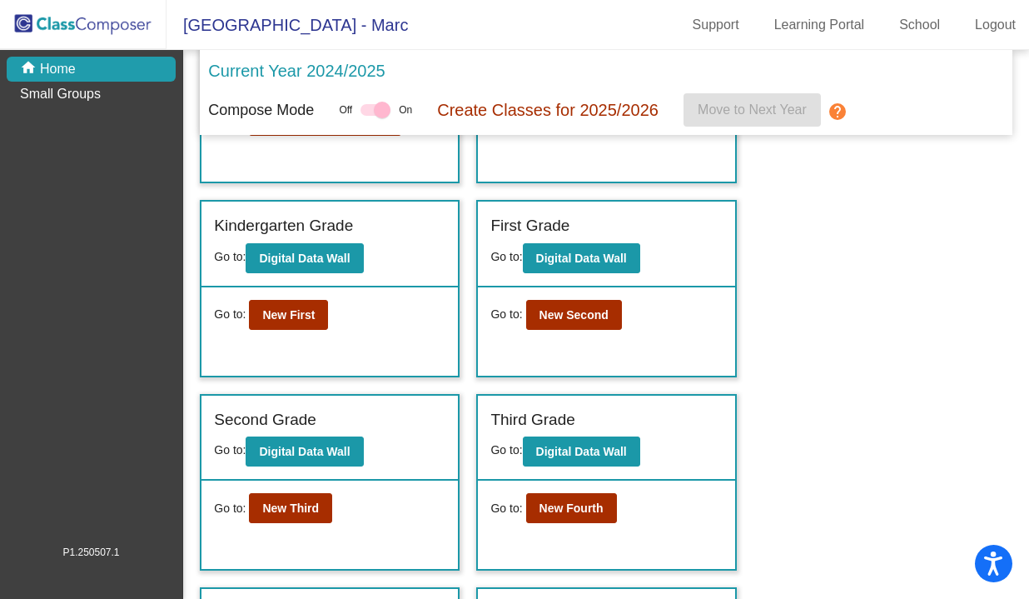
scroll to position [168, 0]
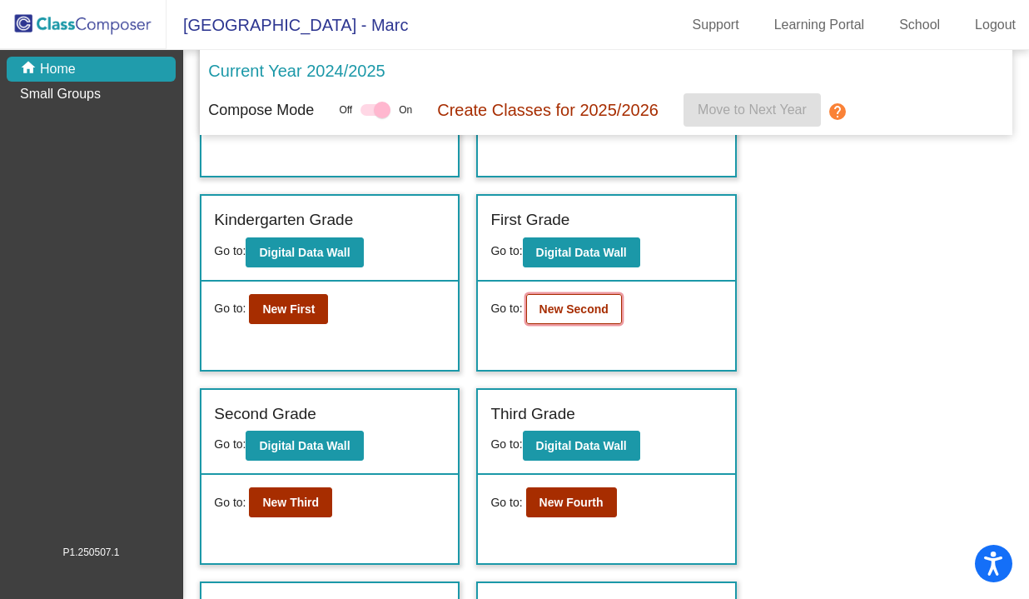
click at [580, 308] on b "New Second" at bounding box center [574, 308] width 69 height 13
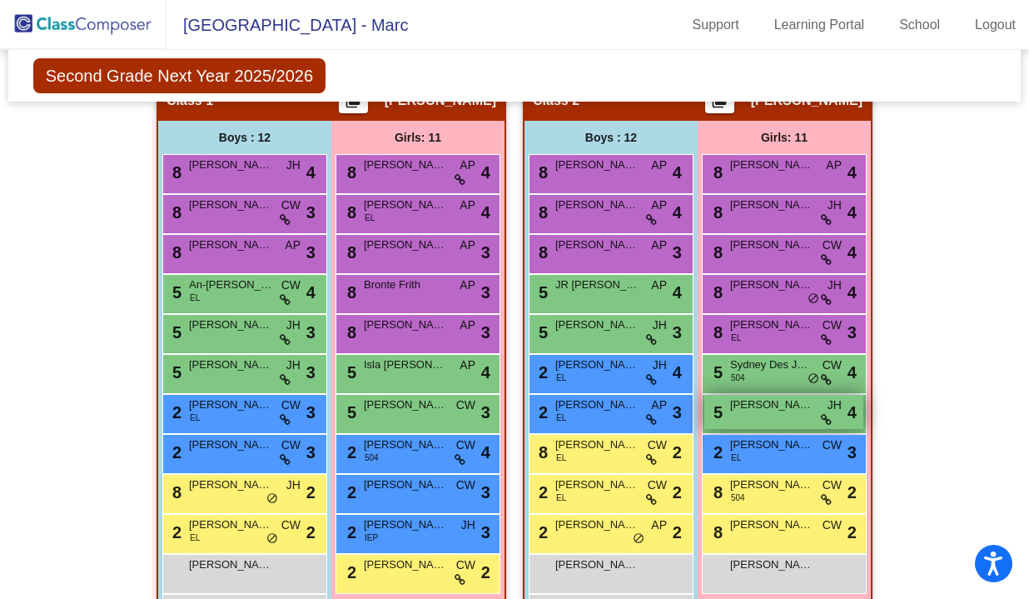
scroll to position [349, 0]
